Goal: Information Seeking & Learning: Learn about a topic

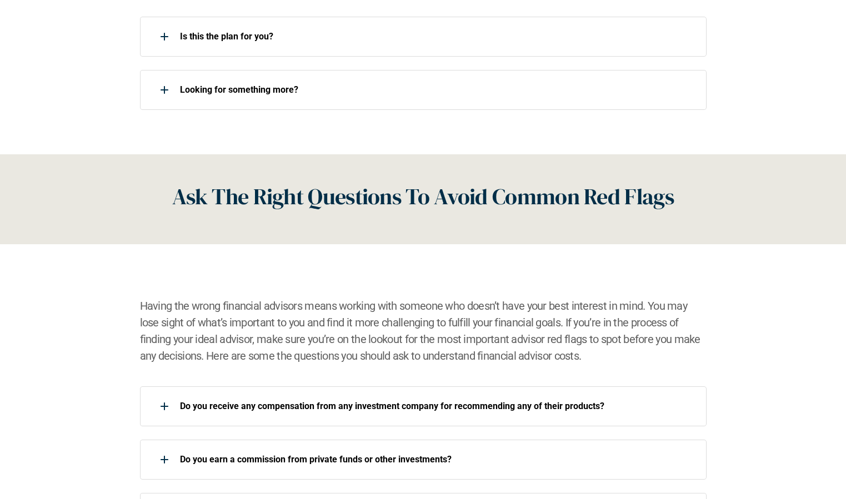
scroll to position [1613, 0]
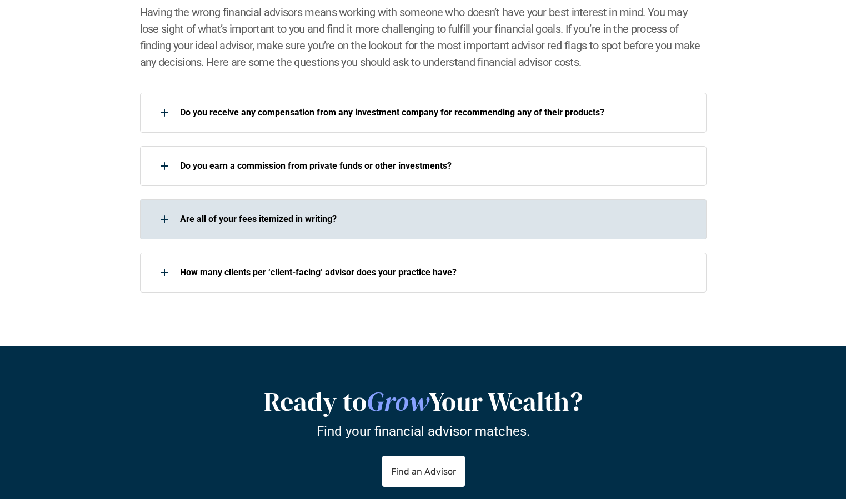
click at [404, 231] on div "Are all of your fees itemized in writing?" at bounding box center [423, 219] width 566 height 40
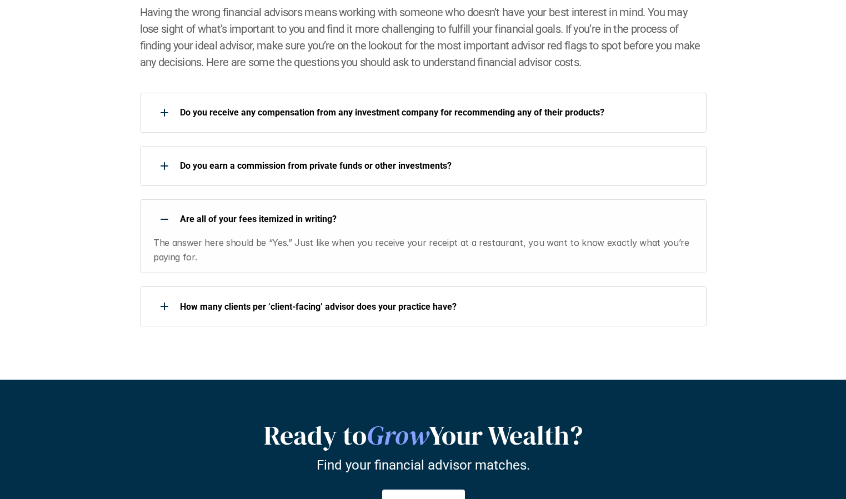
click at [404, 231] on div "Are all of your fees itemized in writing? The answer here should be “Yes.” Just…" at bounding box center [423, 236] width 566 height 74
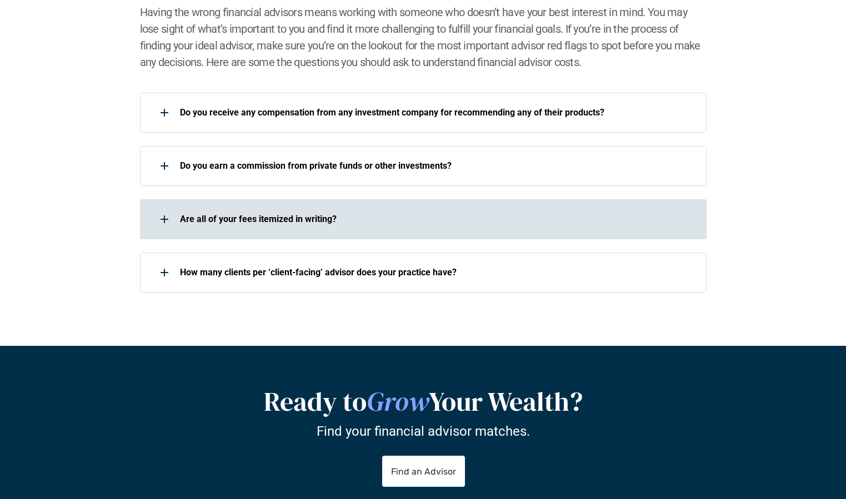
click at [404, 231] on div "Are all of your fees itemized in writing?" at bounding box center [423, 219] width 566 height 40
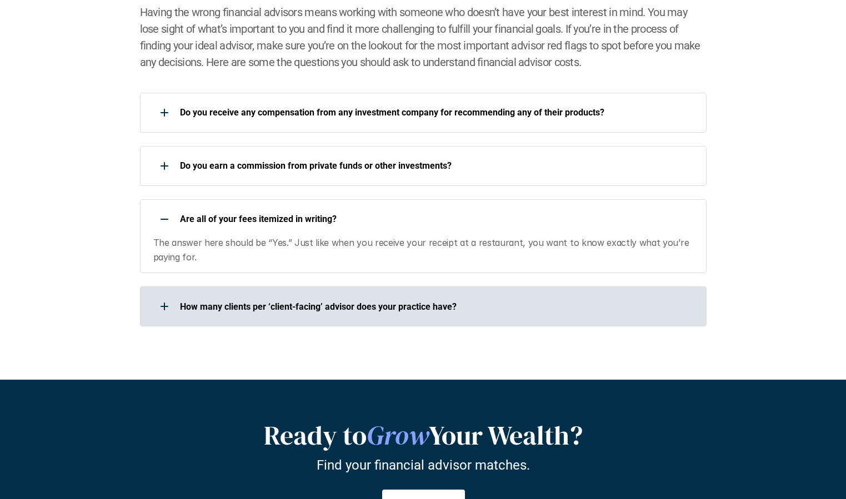
click at [395, 314] on div "How many clients per ‘client-facing’ advisor does your practice have?" at bounding box center [416, 306] width 552 height 22
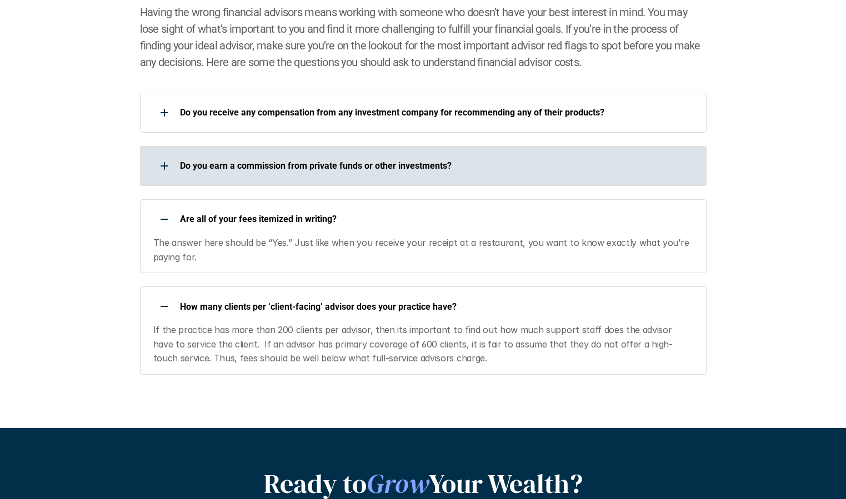
click at [410, 168] on p "Do you earn a commission from private funds or other investments?" at bounding box center [436, 165] width 512 height 11
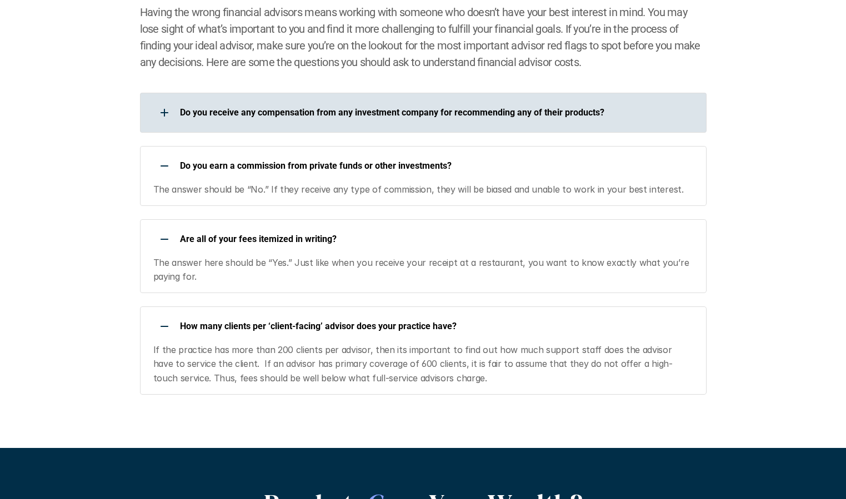
click at [423, 120] on div "Do you receive any compensation from any investment company for recommending an…" at bounding box center [416, 113] width 552 height 22
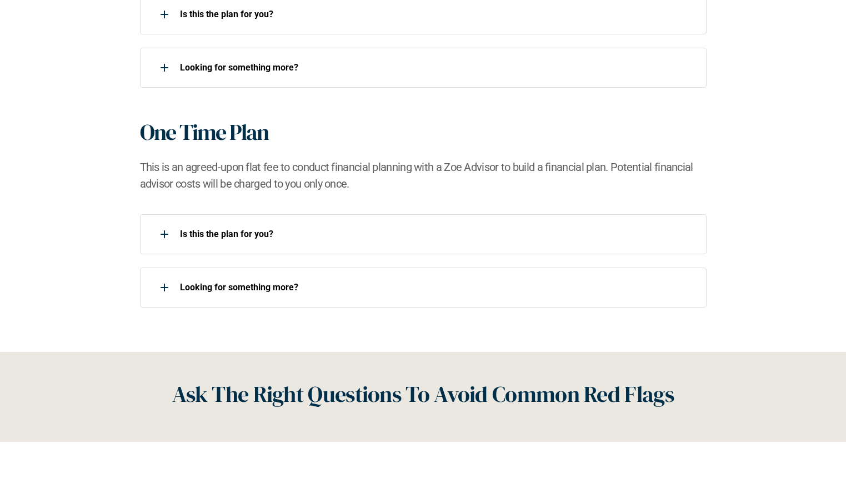
scroll to position [1060, 0]
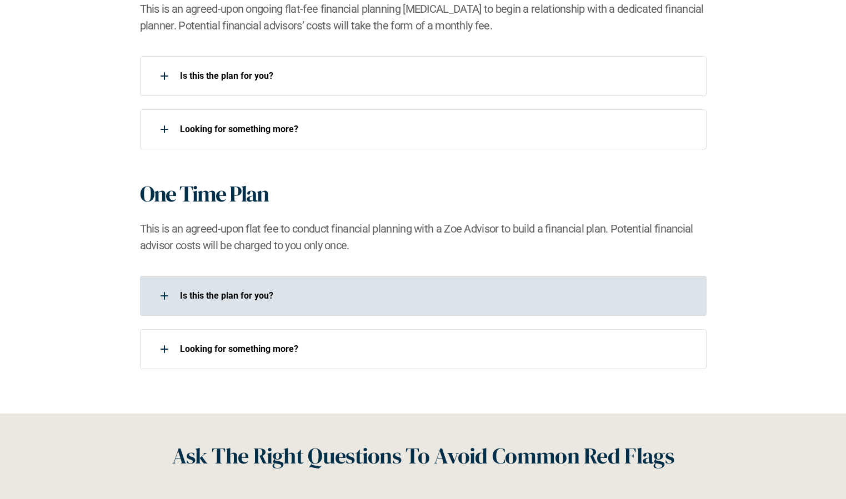
click at [358, 305] on div "Is this the plan for you?​" at bounding box center [416, 296] width 552 height 22
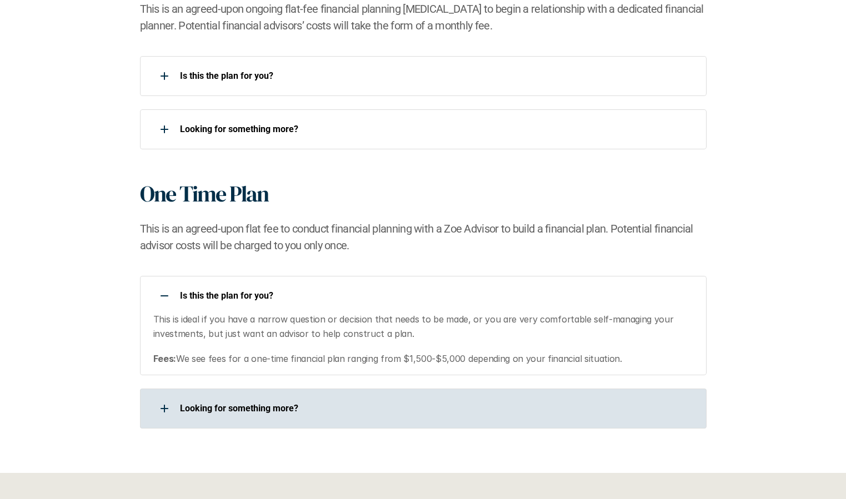
click at [332, 407] on p "Looking for something more?​" at bounding box center [436, 408] width 512 height 11
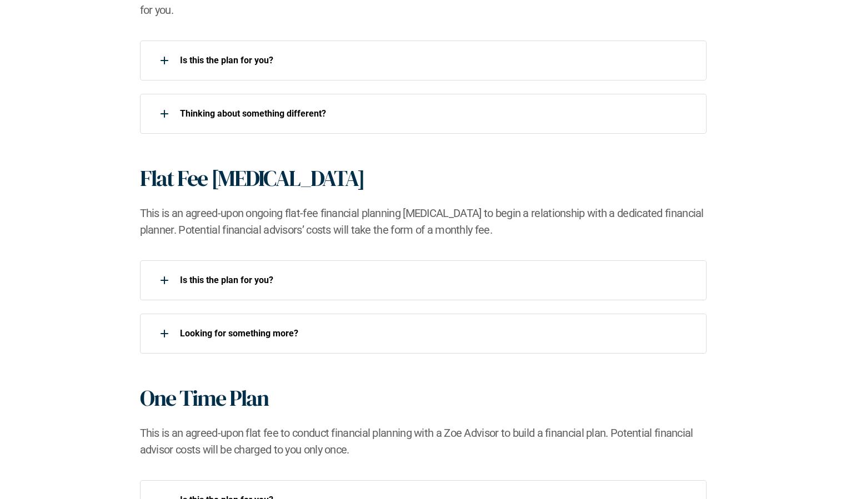
scroll to position [855, 0]
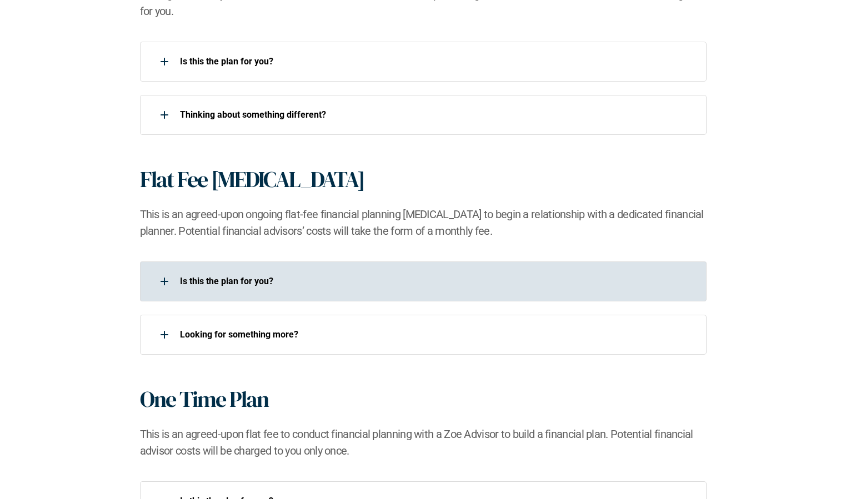
click at [321, 275] on div "Is this the plan for you?​" at bounding box center [416, 281] width 552 height 22
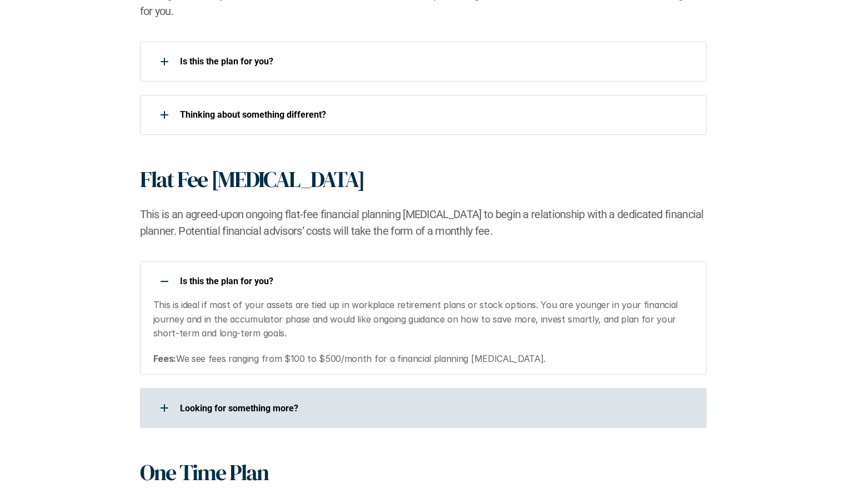
click at [328, 407] on p "Looking for something more?​" at bounding box center [436, 408] width 512 height 11
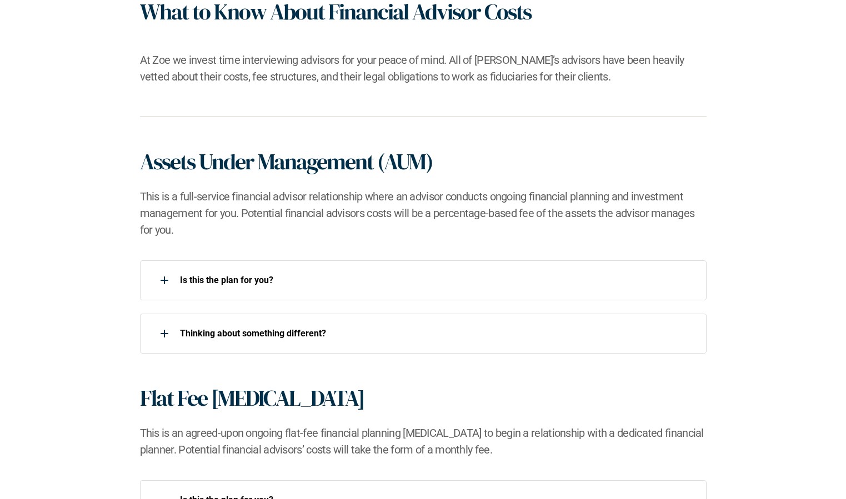
scroll to position [626, 0]
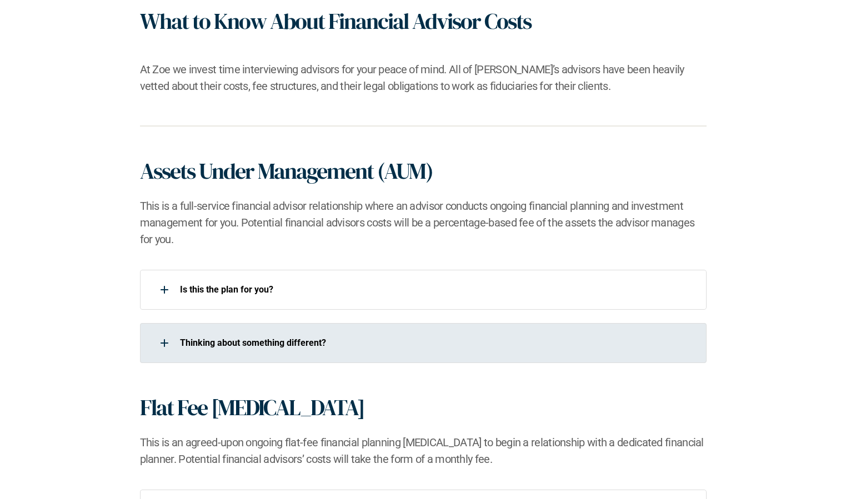
click at [326, 339] on p "​Thinking about something different?​" at bounding box center [436, 343] width 512 height 11
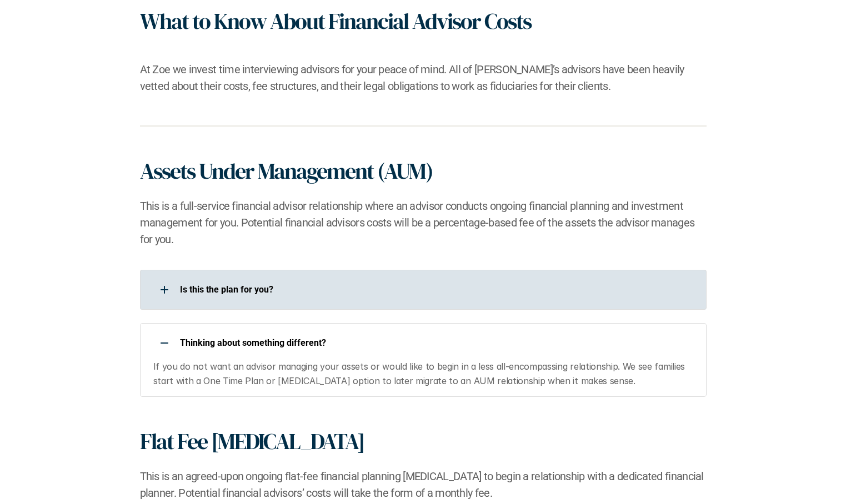
click at [330, 288] on p "Is this the plan for you?​" at bounding box center [436, 289] width 512 height 11
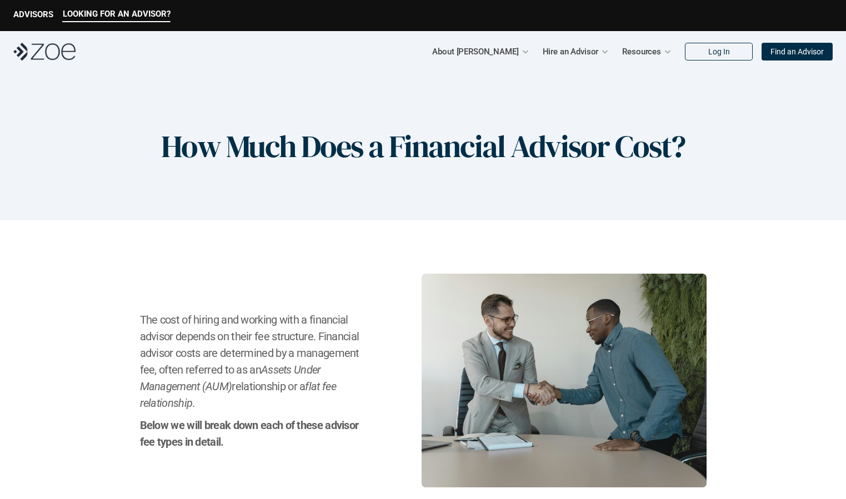
scroll to position [0, 0]
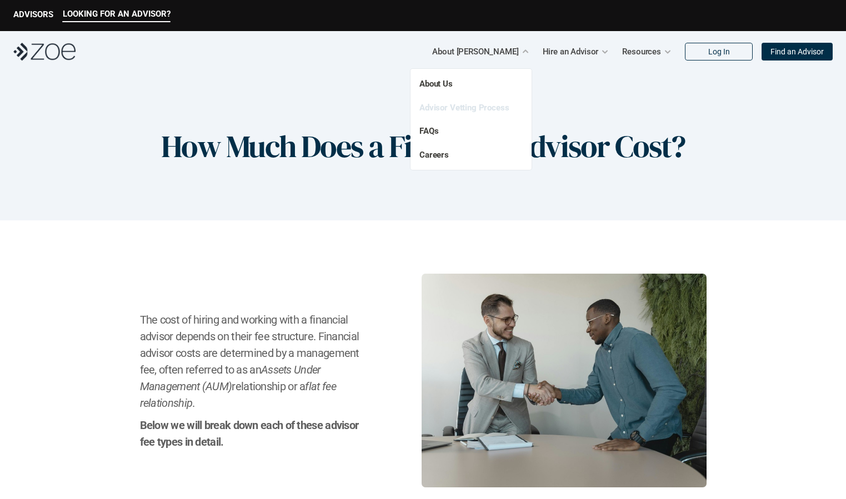
click at [434, 109] on link "Advisor Vetting Process" at bounding box center [464, 108] width 90 height 10
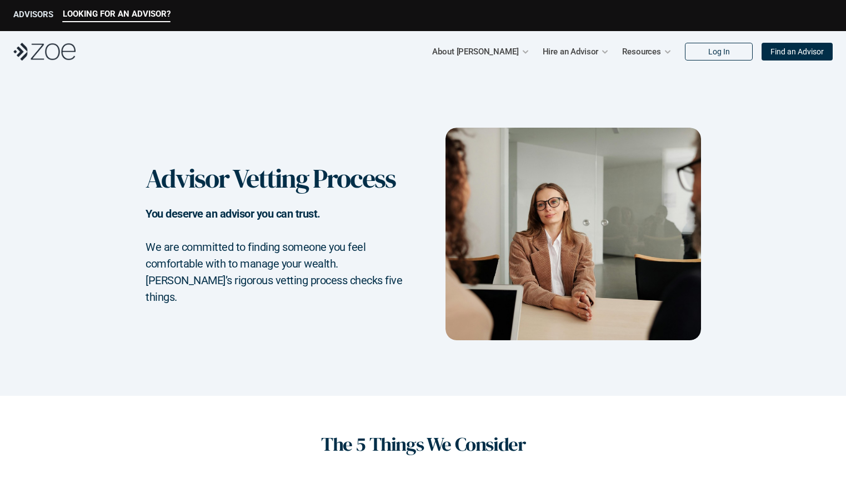
click at [45, 14] on p "ADVISORS" at bounding box center [33, 14] width 40 height 10
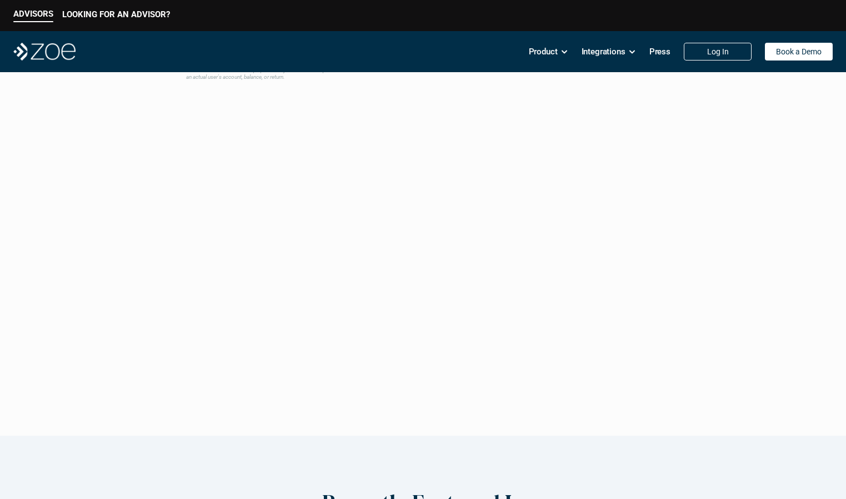
scroll to position [1270, 0]
